Goal: Information Seeking & Learning: Learn about a topic

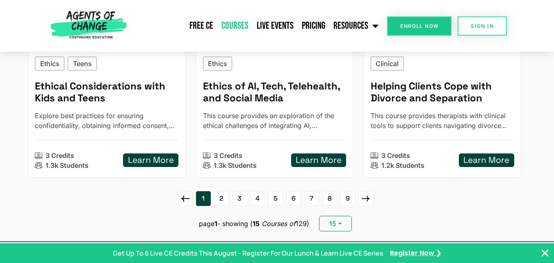
scroll to position [1108, 0]
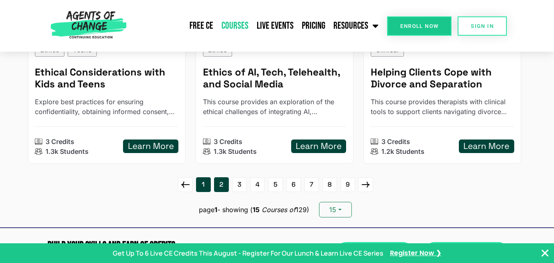
click at [217, 191] on link "2" at bounding box center [221, 184] width 15 height 15
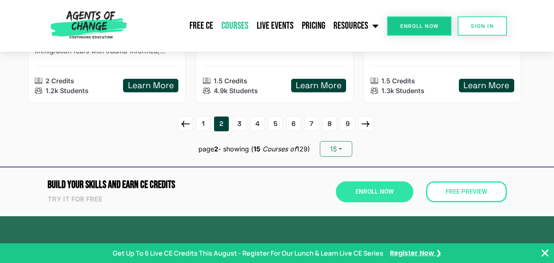
scroll to position [1231, 0]
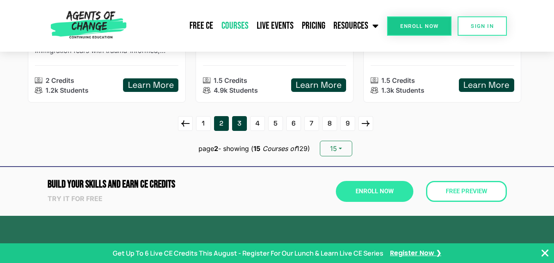
click at [238, 125] on link "3" at bounding box center [239, 123] width 15 height 15
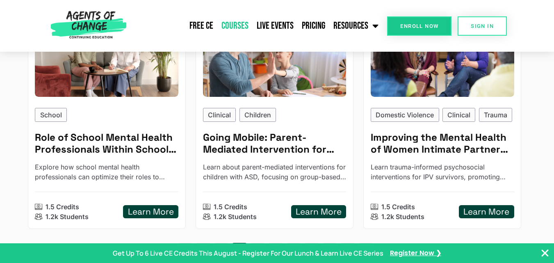
scroll to position [1108, 0]
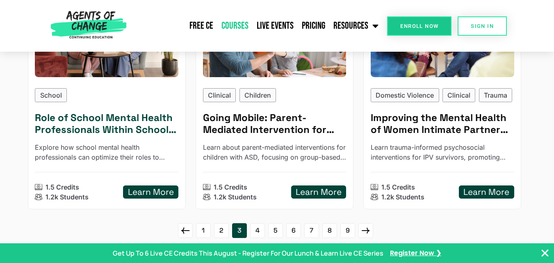
click at [147, 123] on h5 "Role of School Mental Health Professionals Within School Mental Health Systems …" at bounding box center [107, 124] width 144 height 24
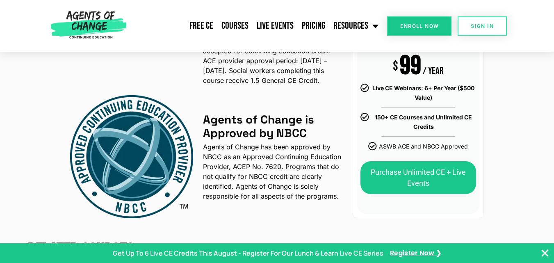
scroll to position [1436, 0]
